Goal: Task Accomplishment & Management: Manage account settings

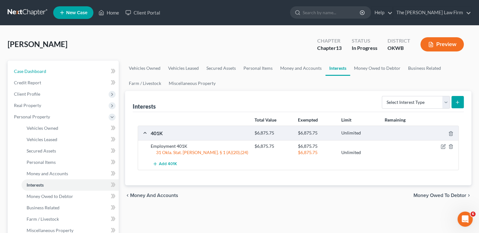
drag, startPoint x: 45, startPoint y: 73, endPoint x: 215, endPoint y: 55, distance: 170.9
click at [44, 73] on span "Case Dashboard" at bounding box center [30, 71] width 32 height 5
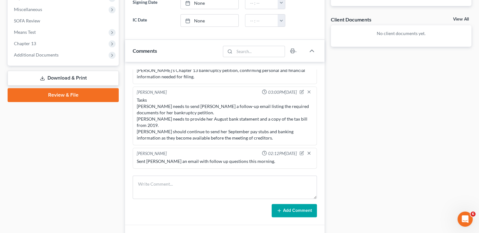
scroll to position [316, 0]
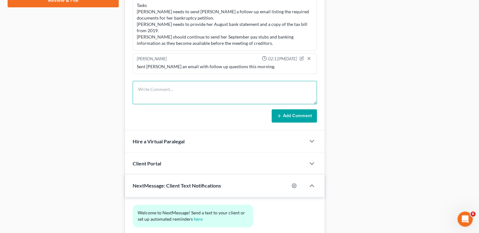
click at [195, 89] on textarea at bounding box center [225, 92] width 184 height 23
type textarea "s"
type textarea "Sent draft P to PC , client, & [PERSON_NAME]"
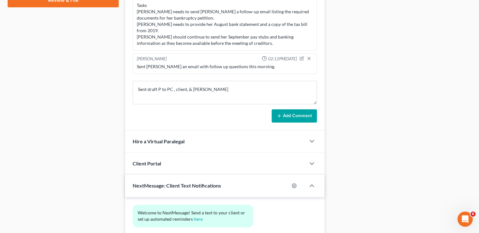
click at [297, 112] on button "Add Comment" at bounding box center [293, 115] width 45 height 13
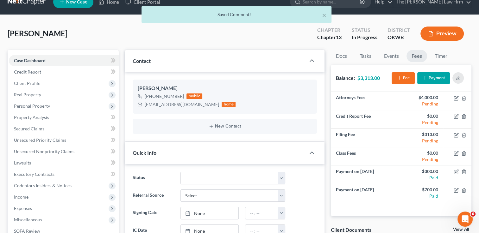
scroll to position [0, 0]
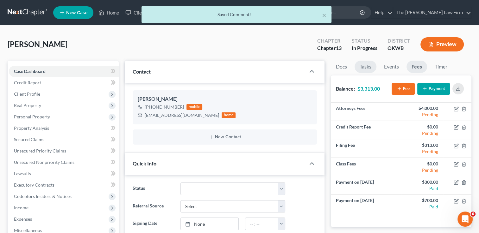
click at [370, 65] on link "Tasks" at bounding box center [365, 67] width 22 height 12
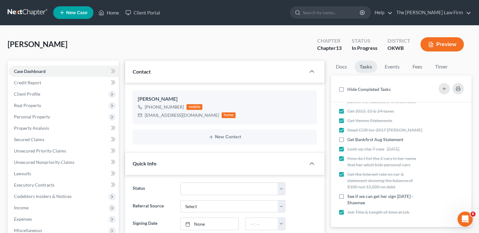
scroll to position [159, 0]
click at [347, 196] on label "See if we can get her sign [DATE] -Shawnee" at bounding box center [385, 200] width 76 height 13
click at [350, 196] on input "See if we can get her sign [DATE] -Shawnee" at bounding box center [352, 196] width 4 height 4
checkbox input "true"
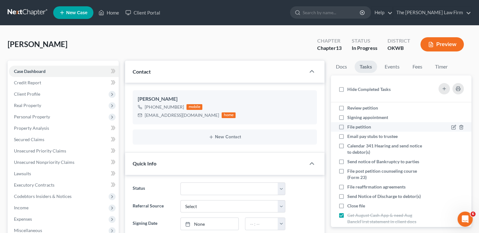
scroll to position [1, 0]
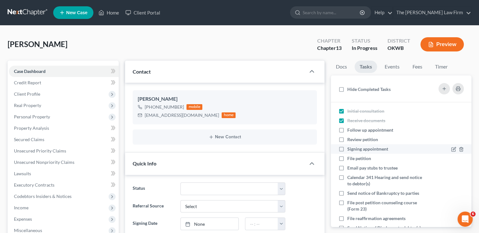
click at [347, 150] on label "Signing appointment" at bounding box center [370, 149] width 46 height 6
click at [350, 150] on input "Signing appointment" at bounding box center [352, 148] width 4 height 4
checkbox input "true"
click at [109, 15] on link "Home" at bounding box center [108, 12] width 27 height 11
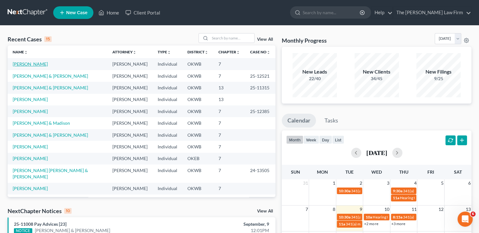
click at [33, 63] on link "[PERSON_NAME]" at bounding box center [30, 63] width 35 height 5
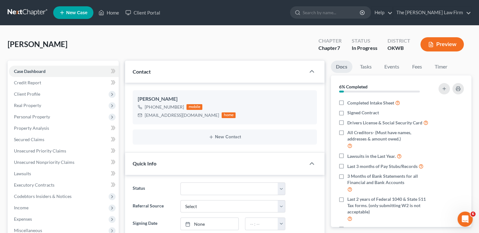
scroll to position [54, 0]
click at [302, 120] on icon "button" at bounding box center [301, 119] width 5 height 5
select select "0"
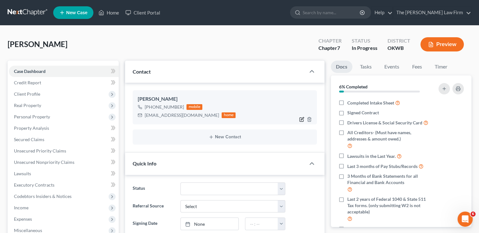
select select "0"
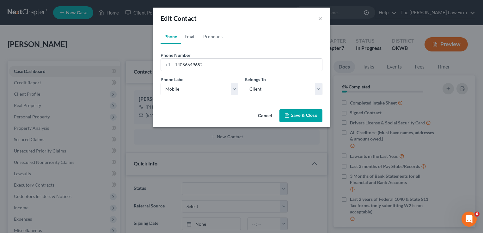
click at [195, 37] on link "Email" at bounding box center [190, 36] width 19 height 15
drag, startPoint x: 254, startPoint y: 66, endPoint x: 164, endPoint y: 65, distance: 89.8
click at [164, 65] on div "[EMAIL_ADDRESS][DOMAIN_NAME]" at bounding box center [242, 65] width 162 height 13
click at [299, 114] on button "Save & Close" at bounding box center [301, 115] width 43 height 13
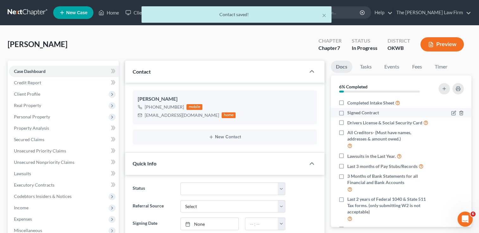
click at [347, 113] on label "Signed Contract" at bounding box center [363, 113] width 32 height 6
click at [350, 113] on input "Signed Contract" at bounding box center [352, 112] width 4 height 4
checkbox input "true"
